Goal: Transaction & Acquisition: Book appointment/travel/reservation

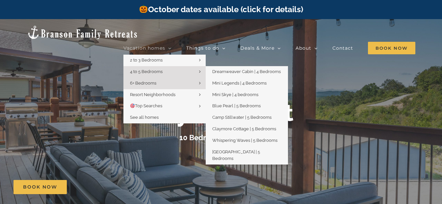
drag, startPoint x: 0, startPoint y: 0, endPoint x: 157, endPoint y: 53, distance: 166.2
click at [157, 69] on span "4 to 5 Bedrooms" at bounding box center [146, 71] width 33 height 5
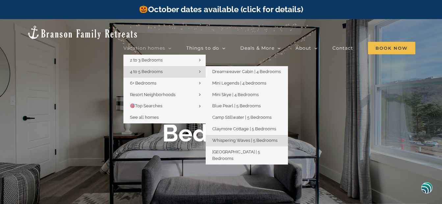
click at [235, 138] on span "Whispering Waves | 5 Bedrooms" at bounding box center [245, 140] width 65 height 5
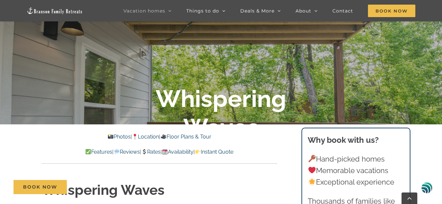
scroll to position [66, 0]
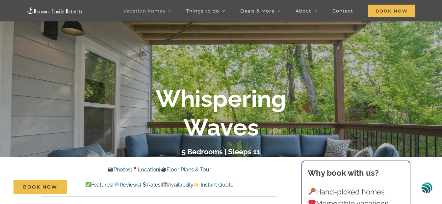
click at [194, 185] on div "Book Now" at bounding box center [226, 187] width 425 height 14
click at [191, 186] on div "Book Now" at bounding box center [226, 187] width 425 height 14
click at [193, 186] on div "Book Now" at bounding box center [226, 187] width 425 height 14
click at [194, 187] on div "Book Now" at bounding box center [226, 187] width 425 height 14
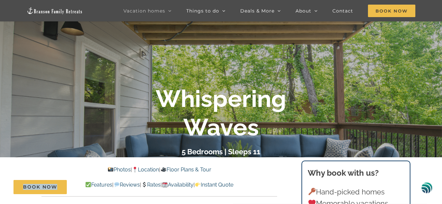
click at [194, 187] on div "Book Now" at bounding box center [226, 187] width 425 height 14
drag, startPoint x: 194, startPoint y: 187, endPoint x: 185, endPoint y: 184, distance: 8.6
click at [185, 184] on div "Book Now" at bounding box center [226, 187] width 425 height 14
click at [185, 185] on div "Book Now" at bounding box center [226, 187] width 425 height 14
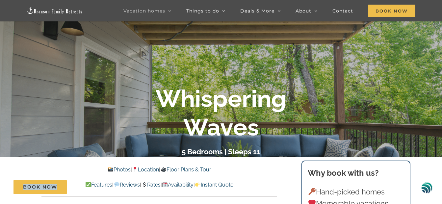
click at [185, 185] on div "Book Now" at bounding box center [226, 187] width 425 height 14
click at [186, 185] on div "Book Now" at bounding box center [226, 187] width 425 height 14
click at [186, 186] on div "Book Now" at bounding box center [226, 187] width 425 height 14
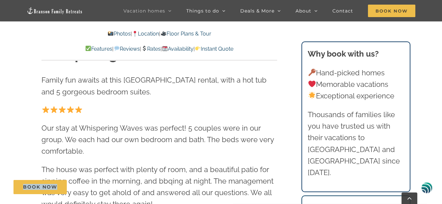
scroll to position [198, 0]
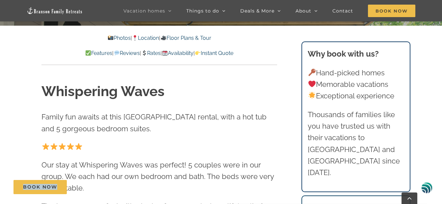
click at [184, 52] on link "Availability" at bounding box center [178, 53] width 32 height 6
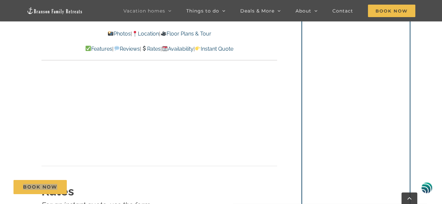
scroll to position [2990, 0]
click at [197, 33] on link "Floor Plans & Tour" at bounding box center [185, 34] width 51 height 6
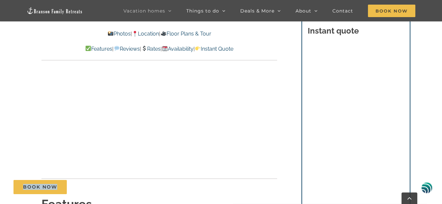
click at [197, 33] on link "Floor Plans & Tour" at bounding box center [185, 34] width 51 height 6
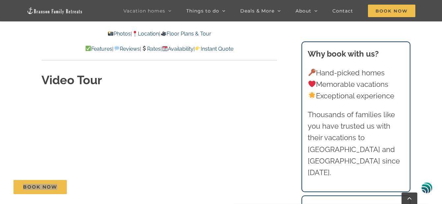
scroll to position [1865, 0]
click at [150, 33] on link "Location" at bounding box center [145, 34] width 27 height 6
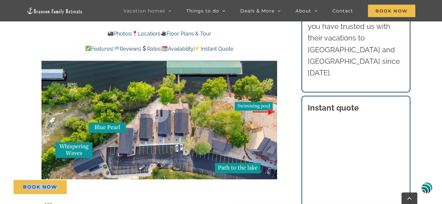
scroll to position [1373, 0]
